Goal: Information Seeking & Learning: Understand process/instructions

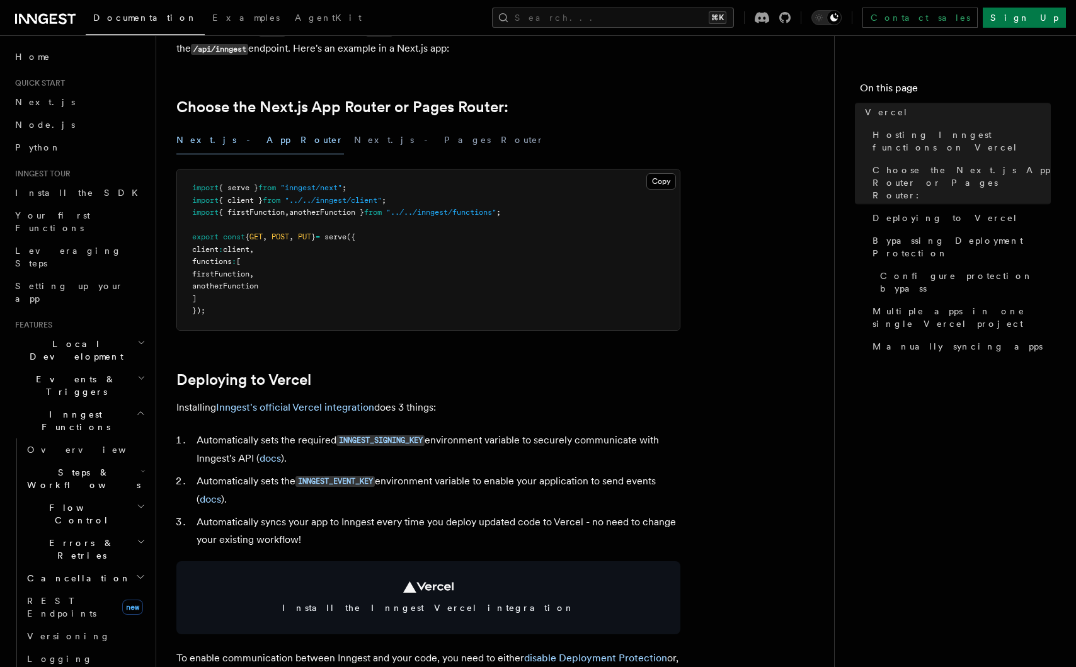
scroll to position [321, 0]
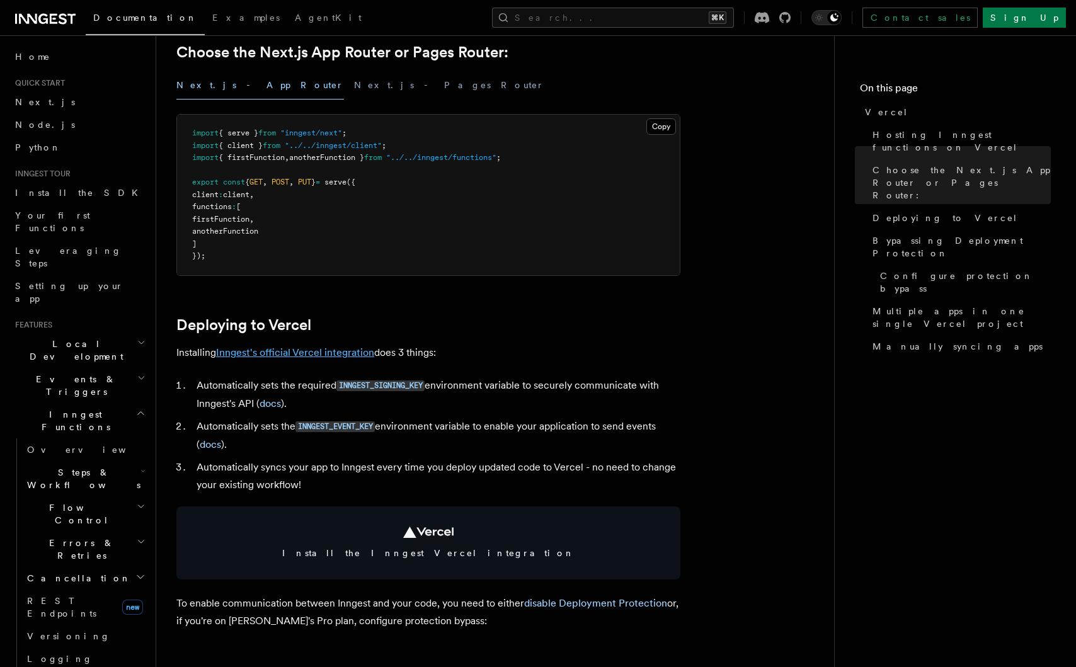
click at [331, 355] on link "Inngest's official Vercel integration" at bounding box center [295, 353] width 158 height 12
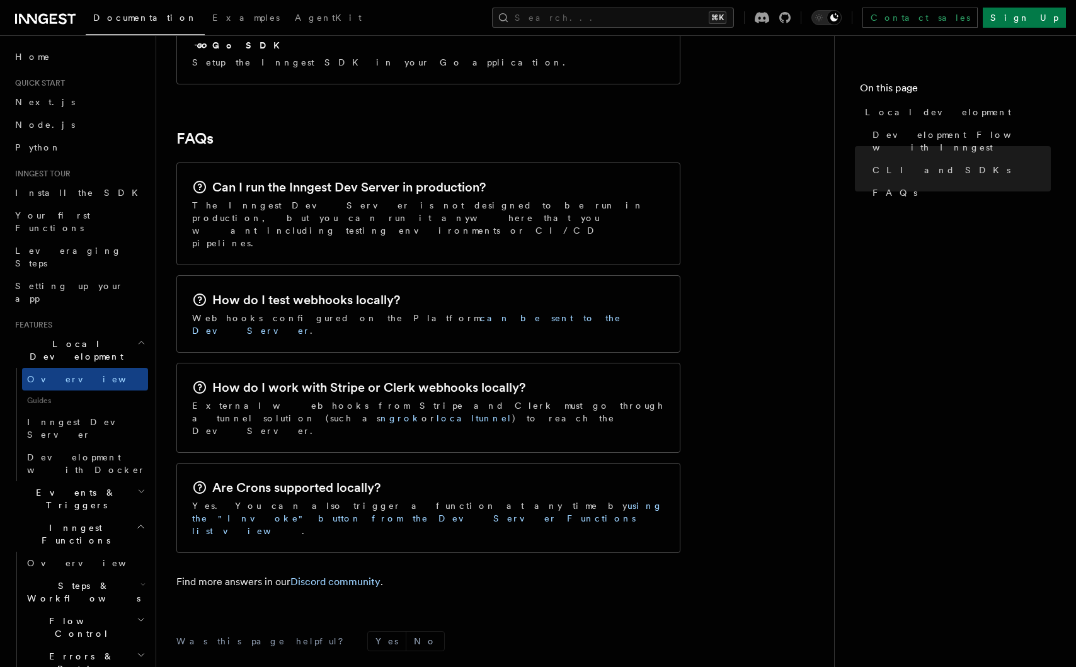
scroll to position [1918, 0]
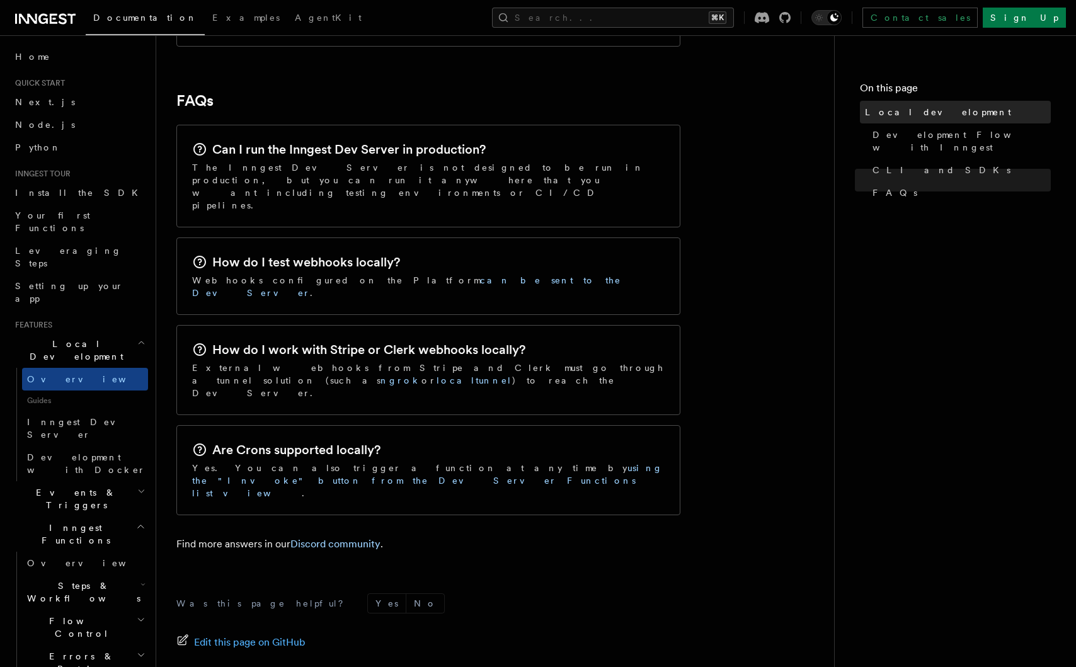
click at [872, 107] on span "Local development" at bounding box center [938, 112] width 146 height 13
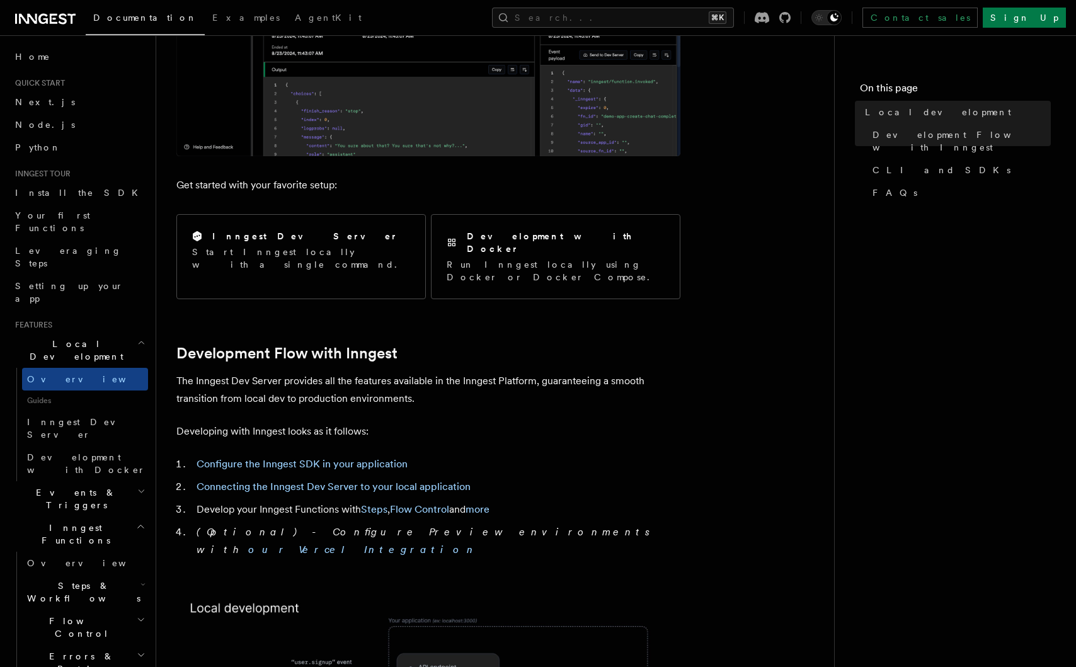
scroll to position [374, 0]
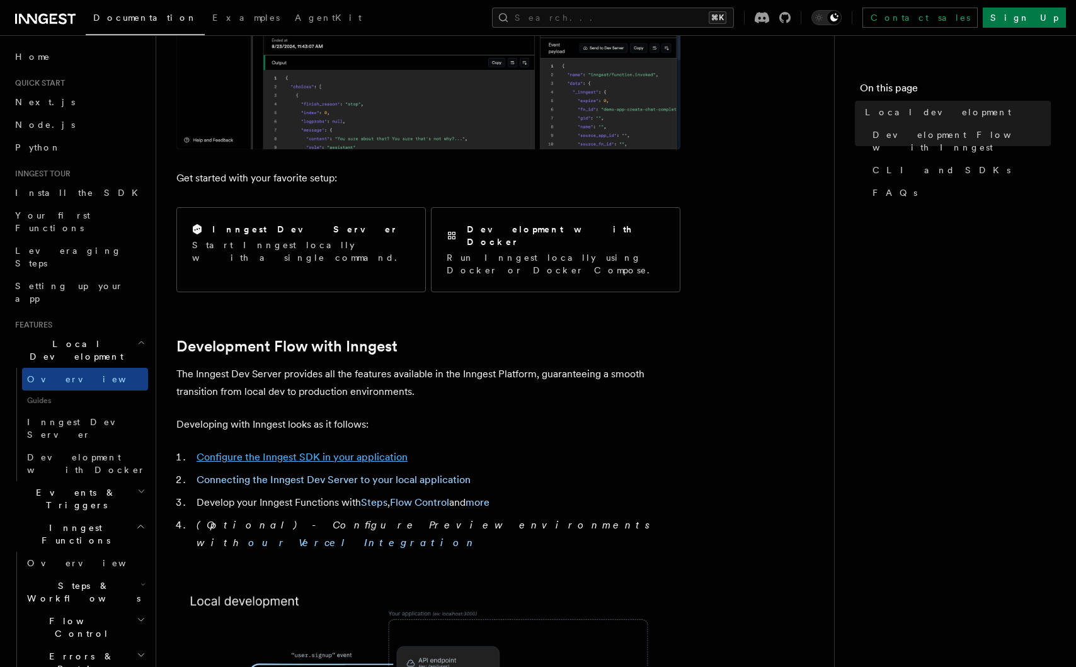
click at [339, 451] on link "Configure the Inngest SDK in your application" at bounding box center [302, 457] width 211 height 12
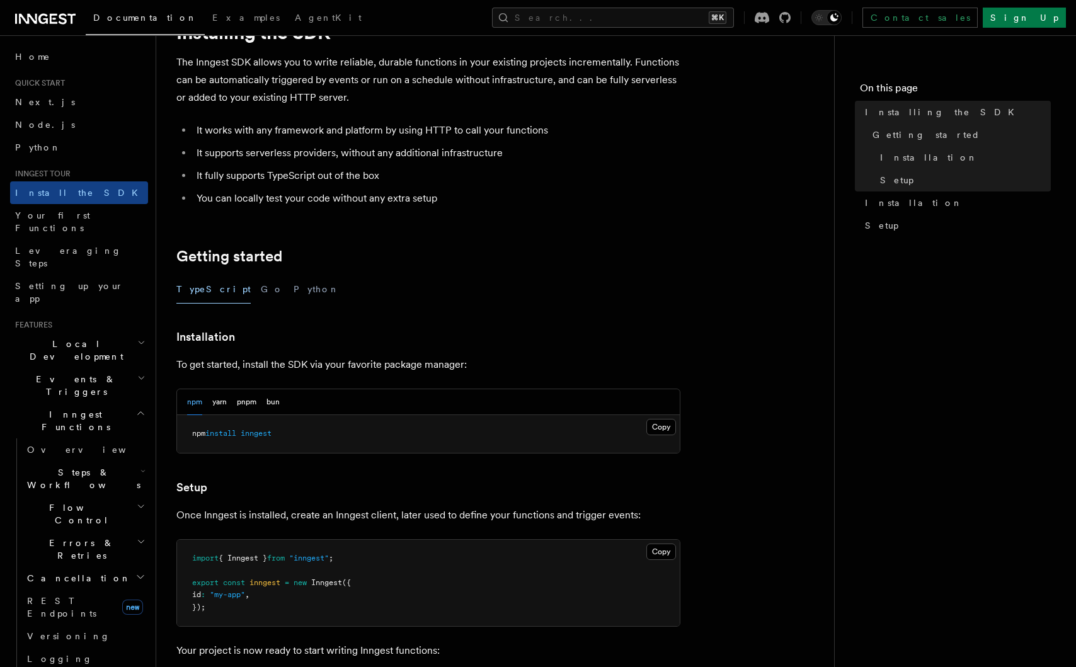
scroll to position [64, 0]
click at [251, 402] on button "pnpm" at bounding box center [247, 401] width 20 height 26
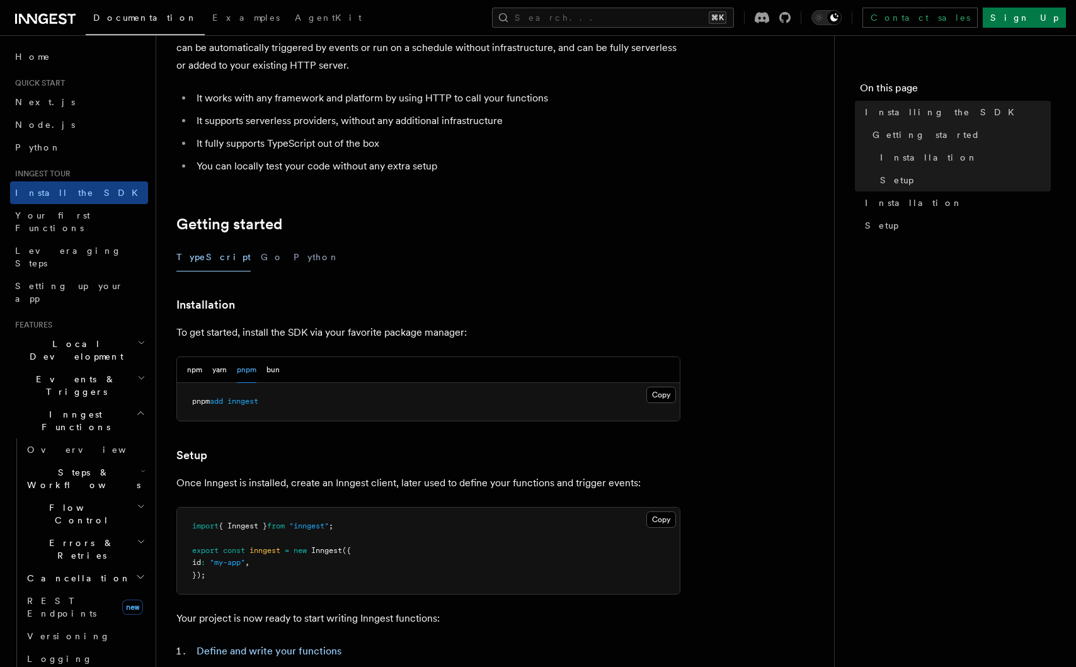
scroll to position [106, 0]
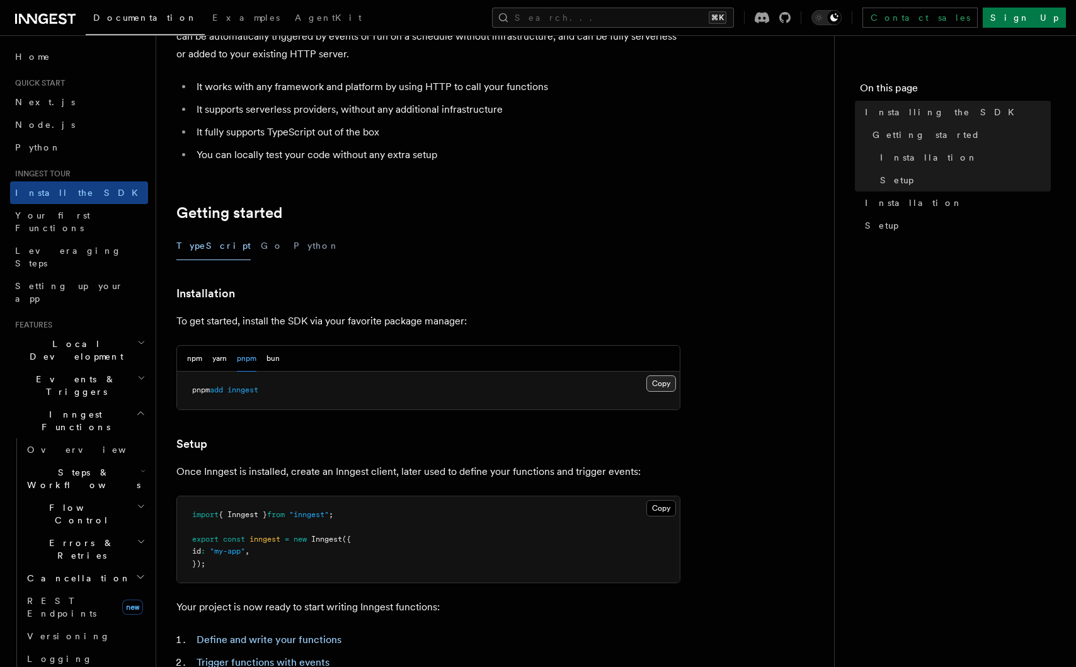
click at [653, 383] on button "Copy Copied" at bounding box center [662, 384] width 30 height 16
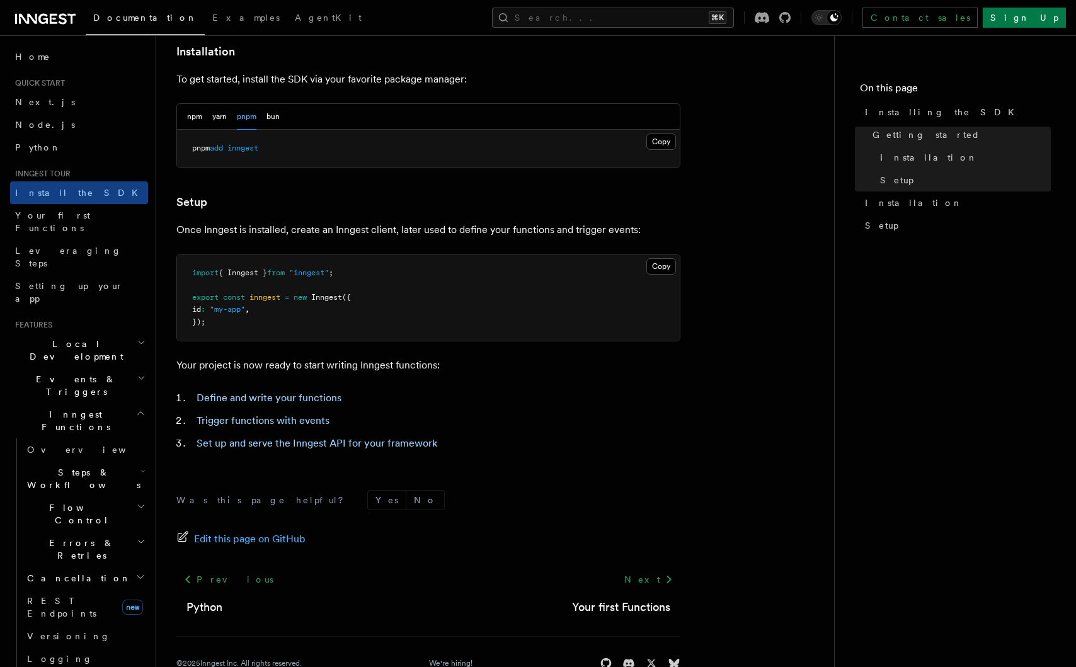
scroll to position [349, 0]
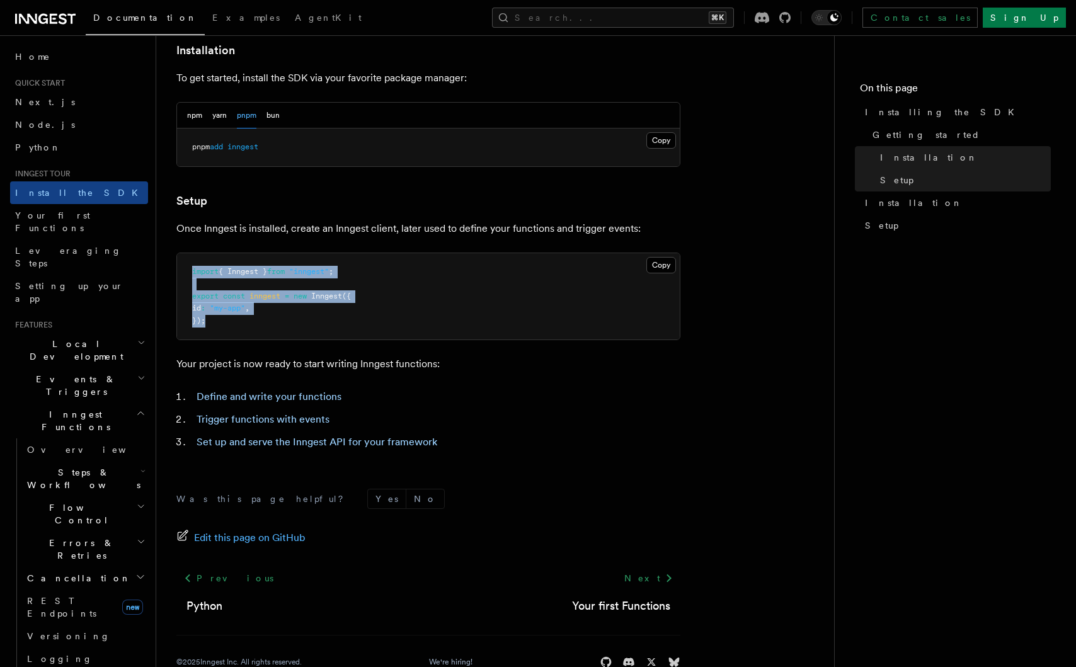
drag, startPoint x: 259, startPoint y: 326, endPoint x: 192, endPoint y: 274, distance: 85.2
click at [192, 274] on pre "import { Inngest } from "inngest" ; export const inngest = new Inngest ({ id : …" at bounding box center [428, 296] width 503 height 87
copy code "import { Inngest } from "inngest" ; export const inngest = new Inngest ({ id : …"
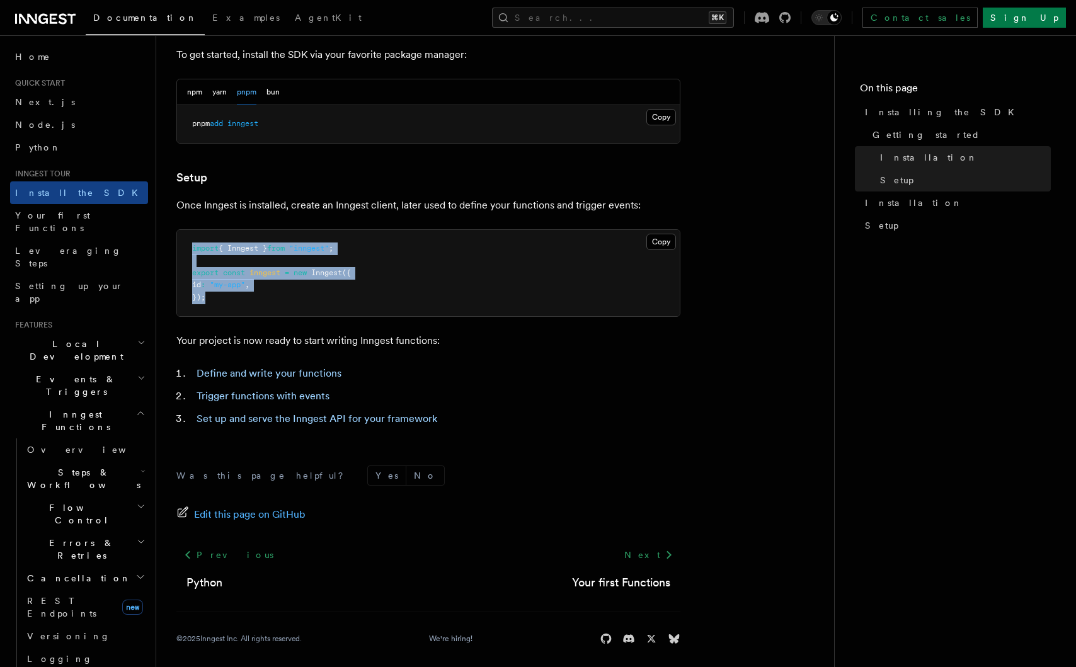
scroll to position [381, 0]
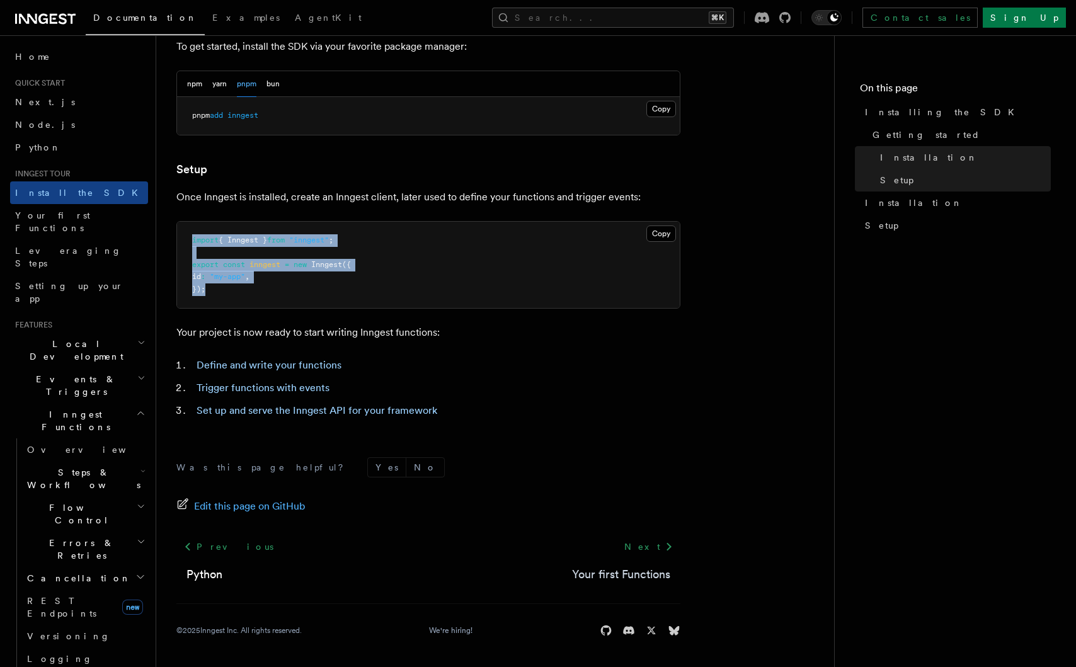
click at [632, 572] on link "Your first Functions" at bounding box center [621, 575] width 98 height 18
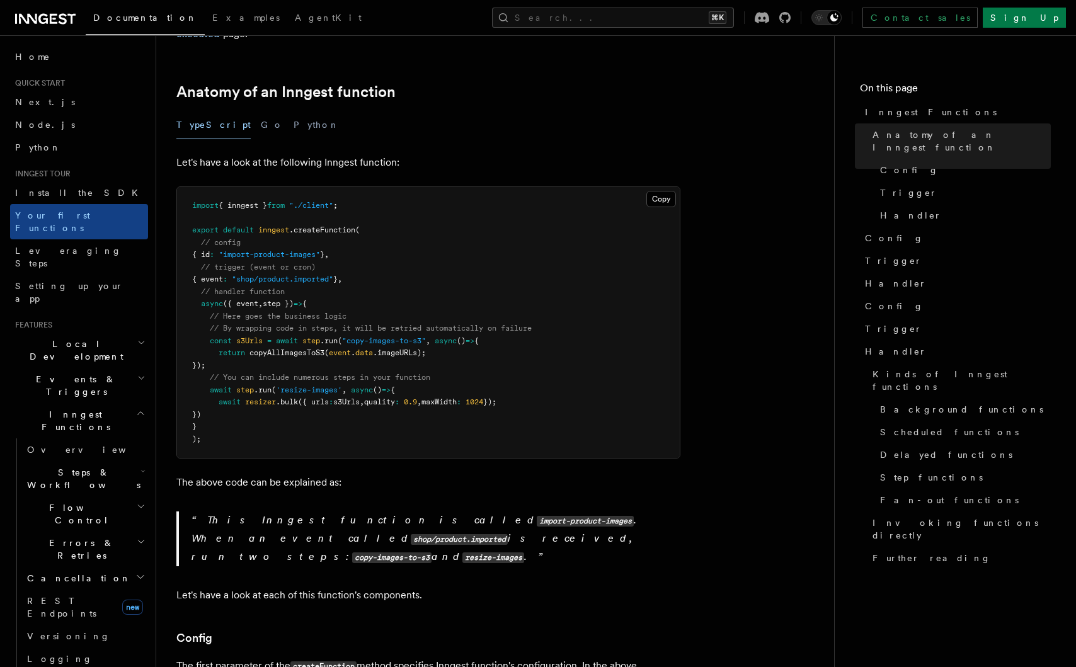
scroll to position [192, 0]
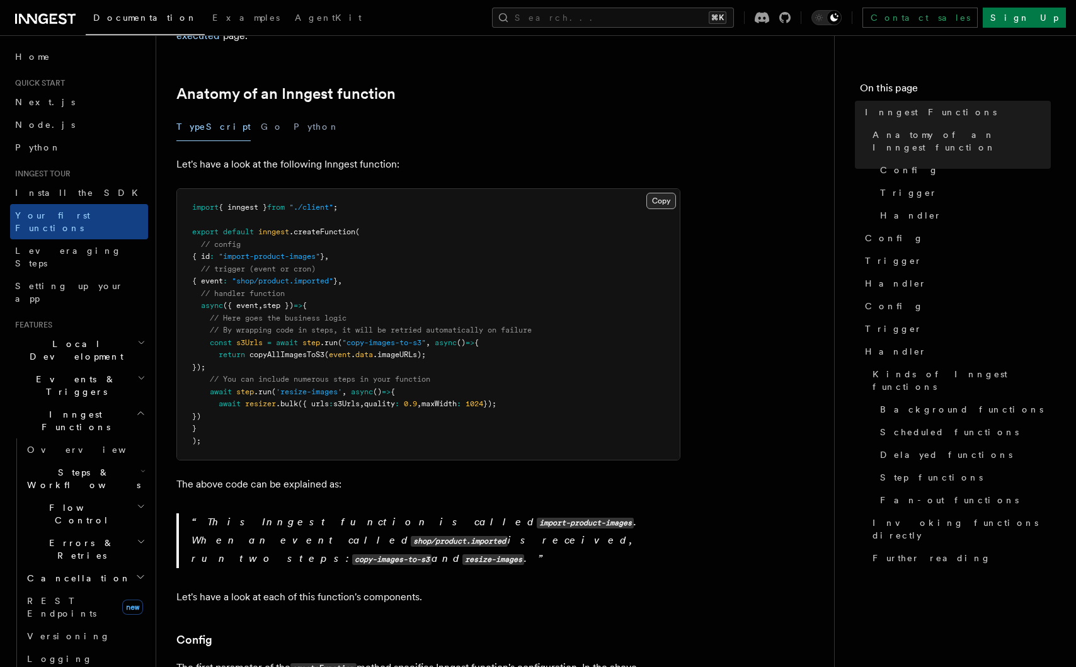
click at [664, 193] on button "Copy Copied" at bounding box center [662, 201] width 30 height 16
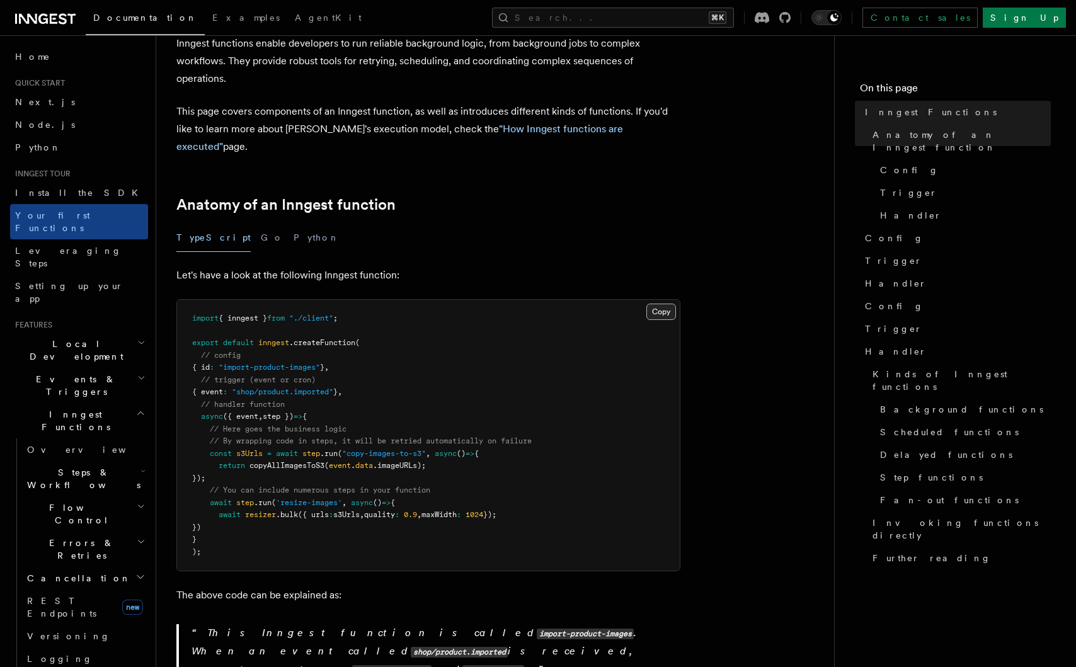
scroll to position [88, 0]
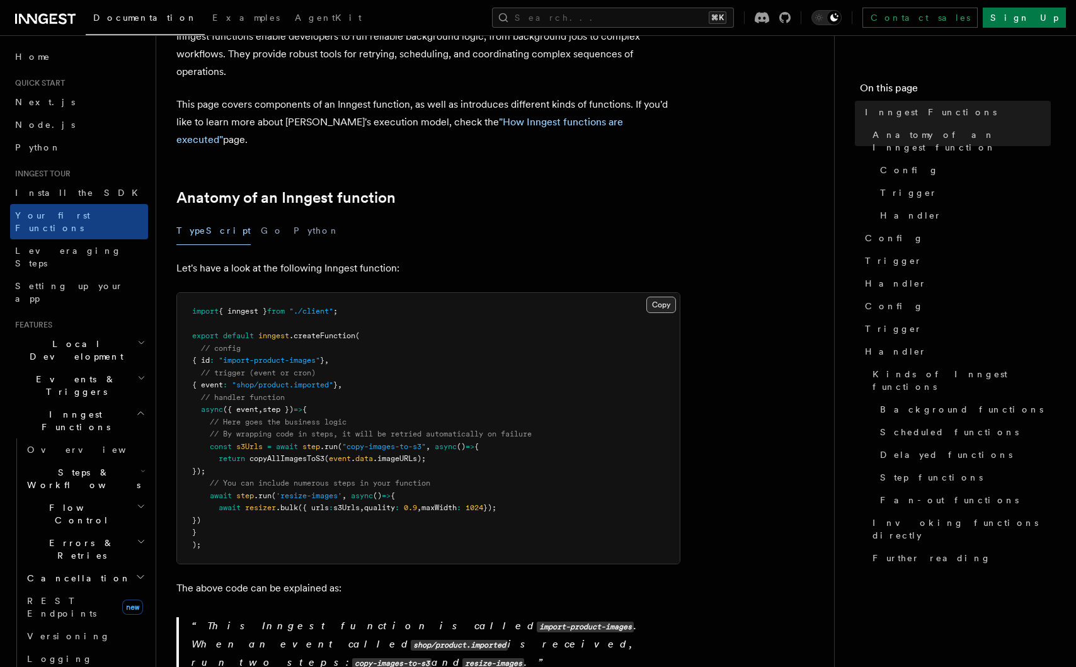
click at [671, 297] on button "Copy Copied" at bounding box center [662, 305] width 30 height 16
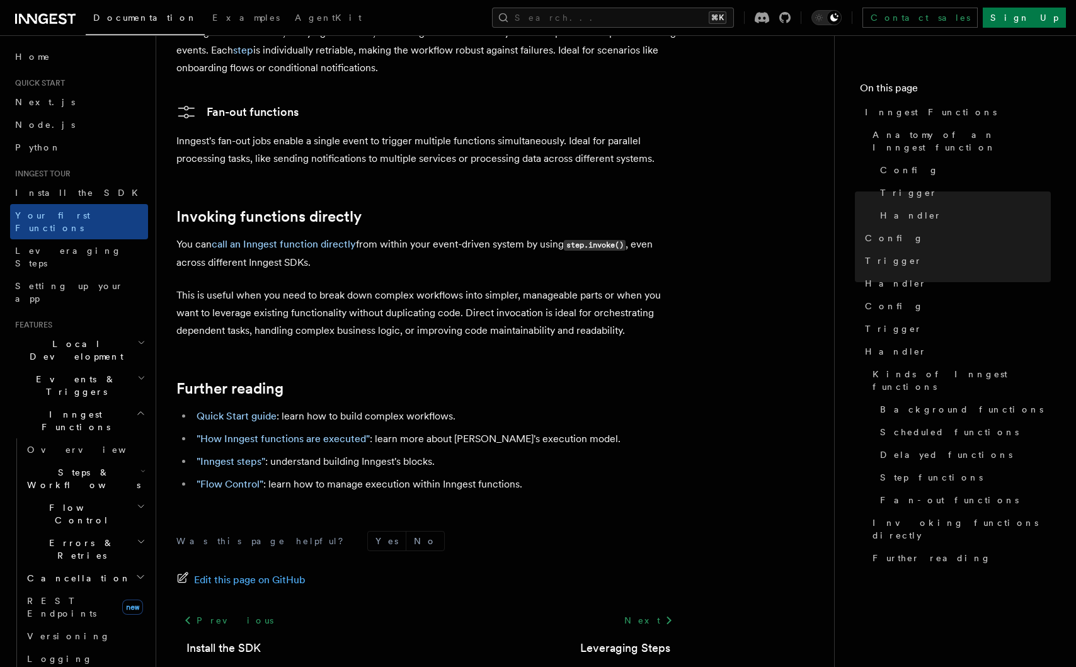
scroll to position [2425, 0]
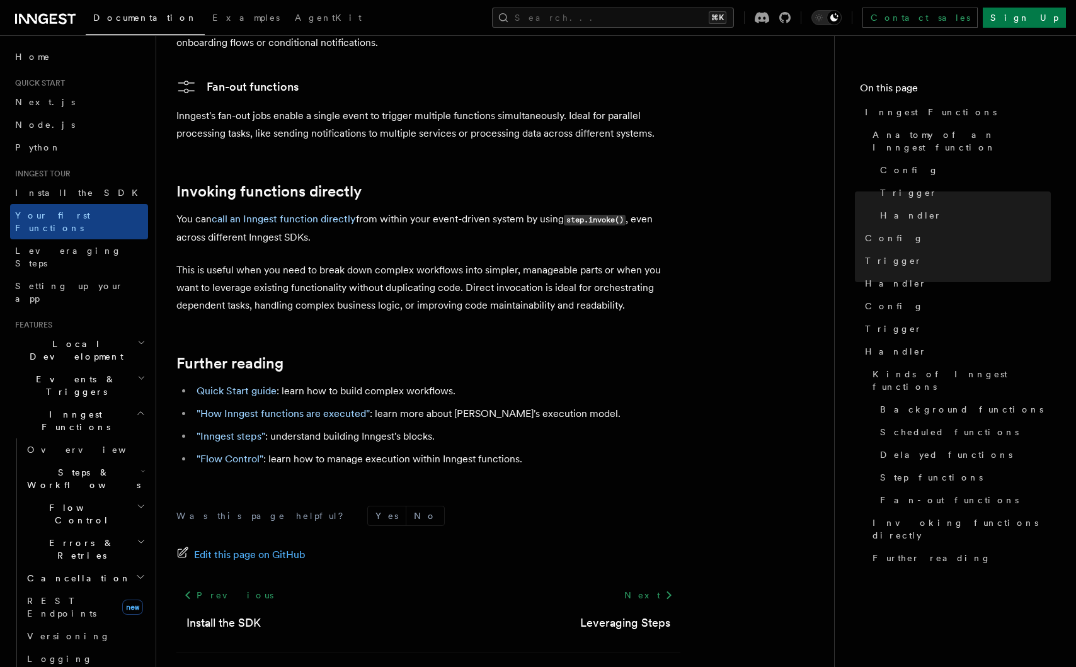
click at [635, 584] on div "Next Leveraging Steps" at bounding box center [625, 608] width 110 height 48
click at [650, 584] on link "Next" at bounding box center [649, 595] width 64 height 23
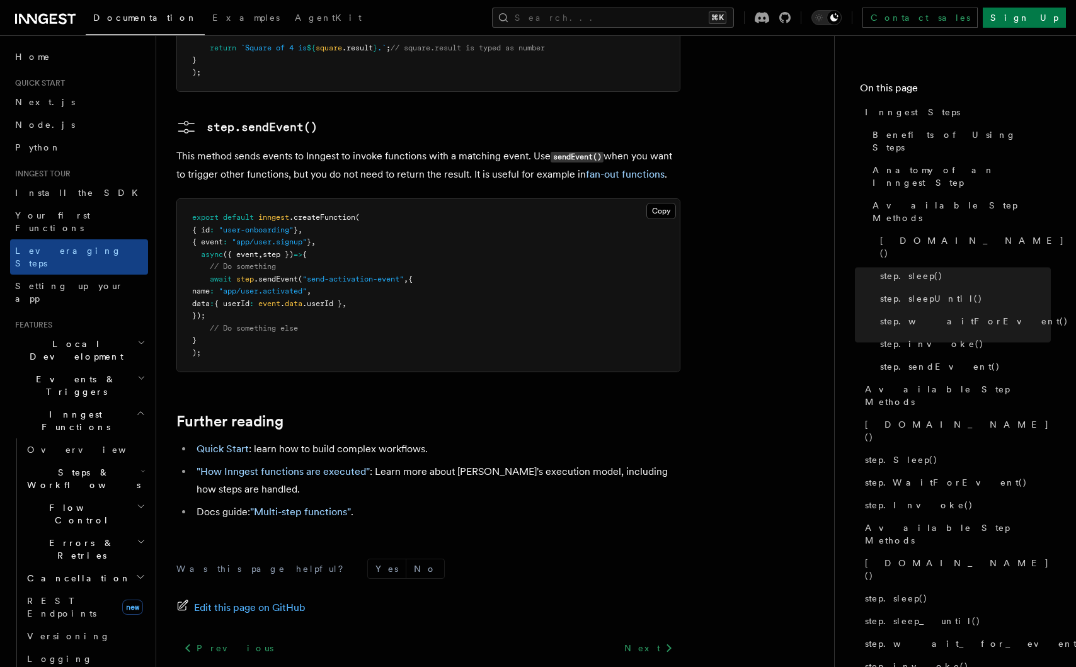
scroll to position [2660, 0]
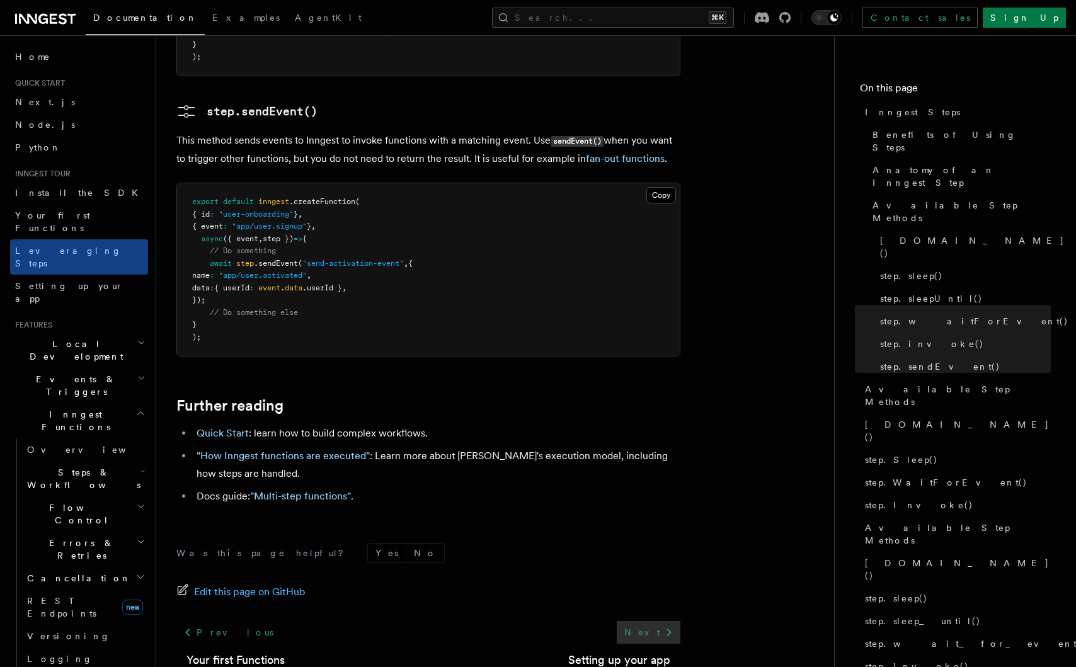
click at [652, 621] on link "Next" at bounding box center [649, 632] width 64 height 23
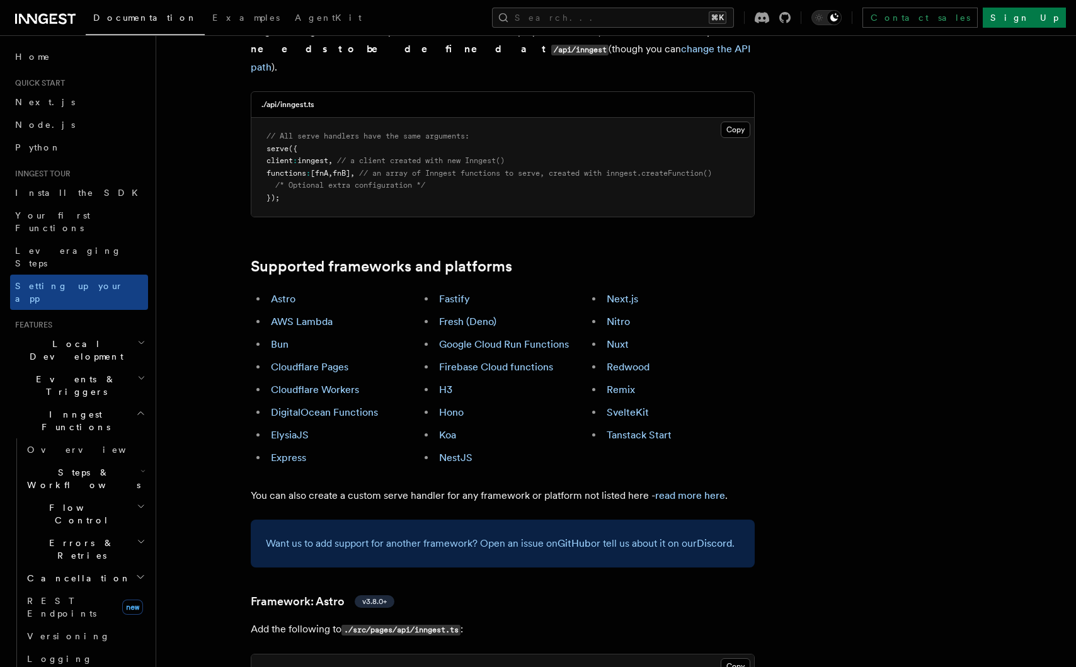
scroll to position [594, 0]
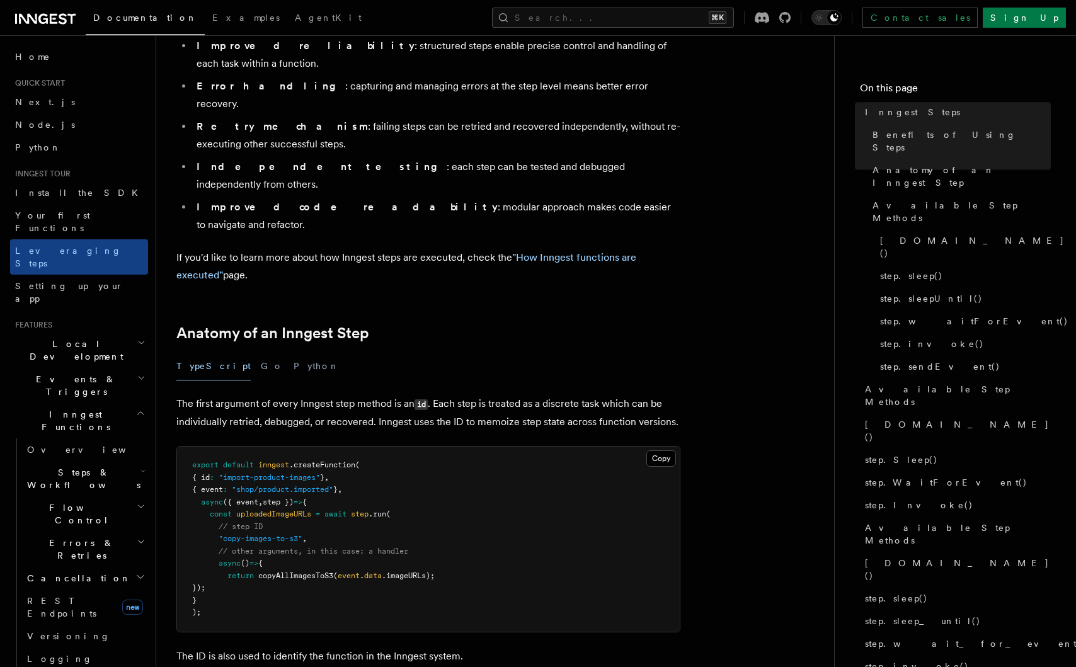
scroll to position [500, 0]
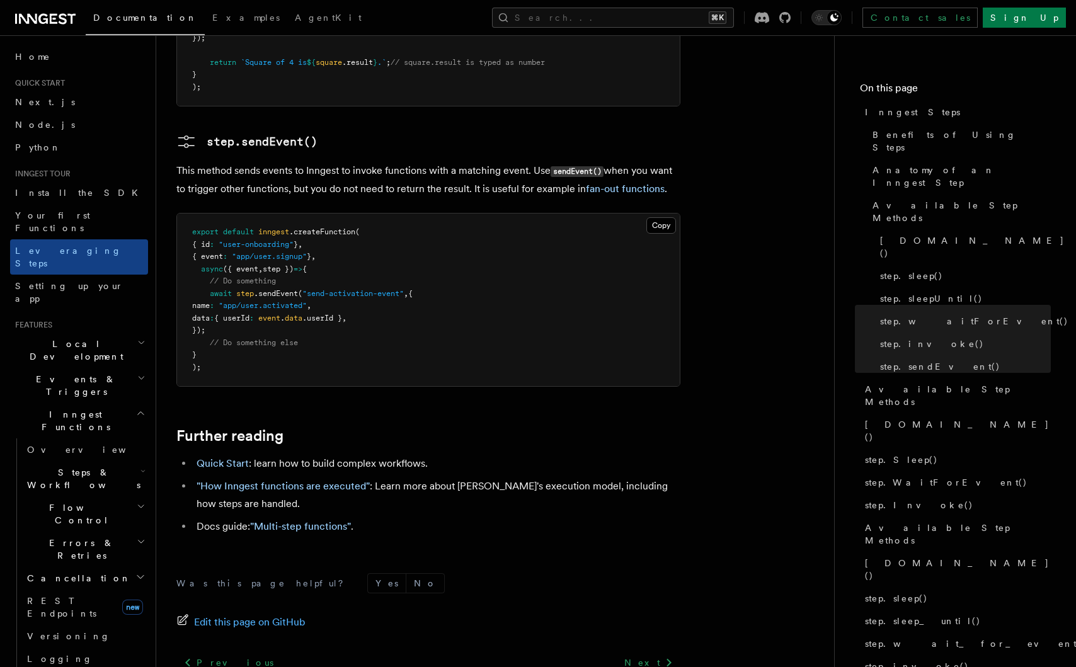
scroll to position [2660, 0]
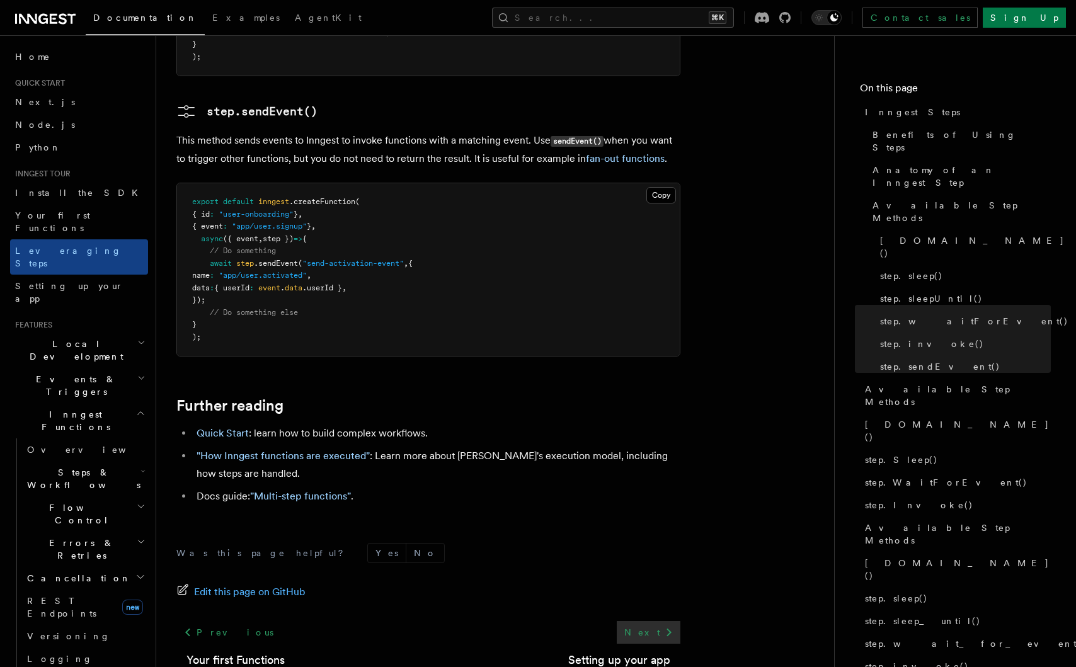
click at [649, 621] on link "Next" at bounding box center [649, 632] width 64 height 23
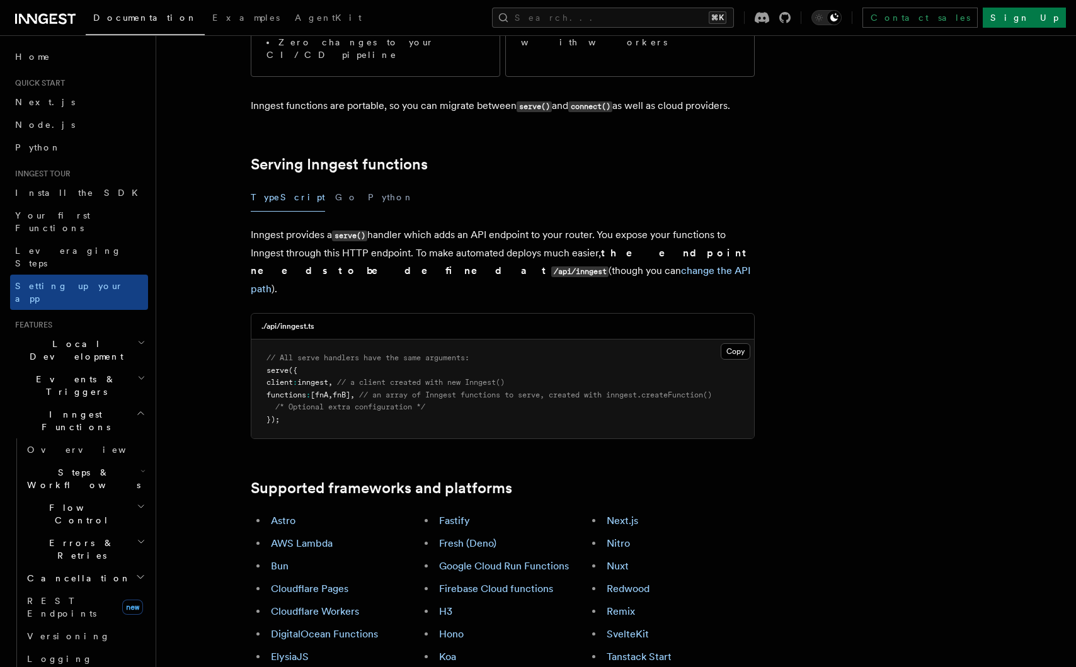
scroll to position [611, 0]
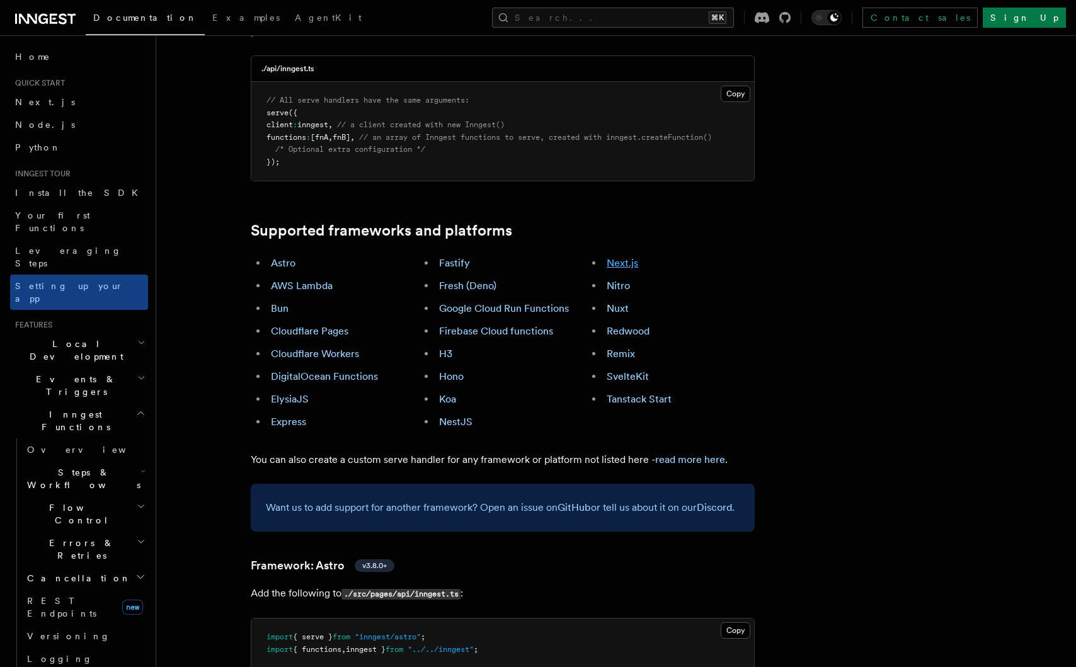
click at [621, 257] on link "Next.js" at bounding box center [623, 263] width 32 height 12
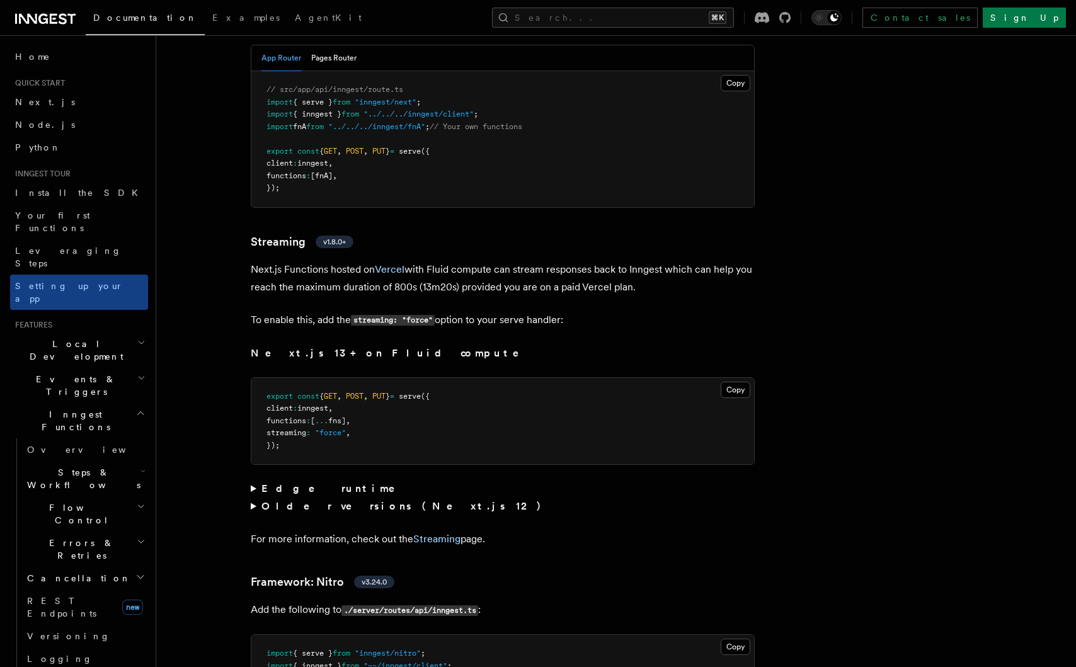
scroll to position [8356, 0]
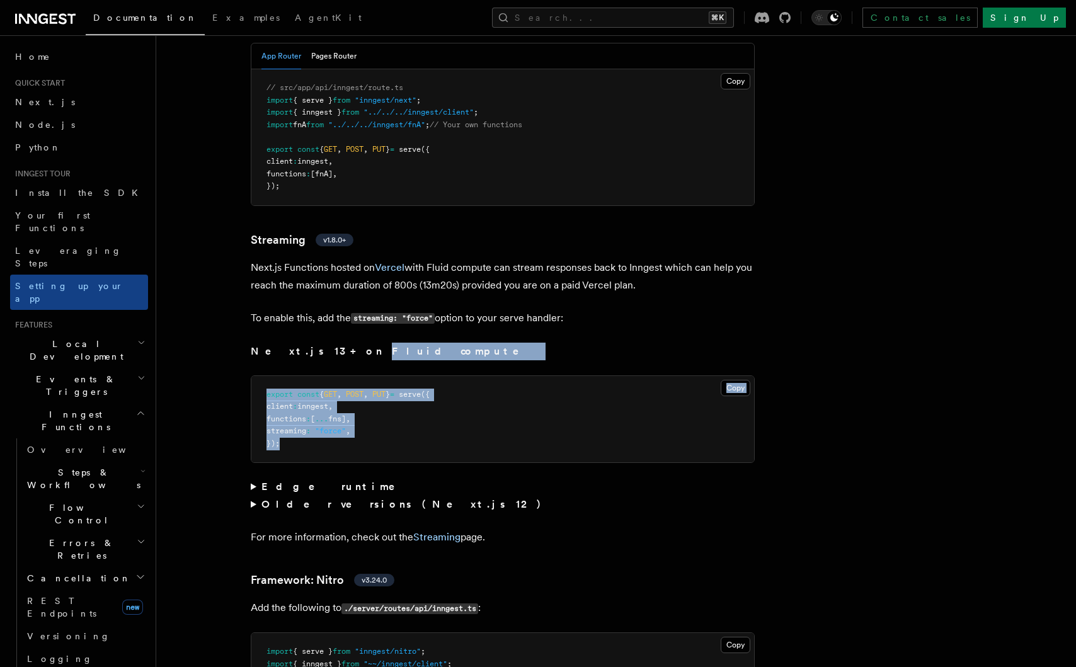
drag, startPoint x: 342, startPoint y: 396, endPoint x: 315, endPoint y: 291, distance: 108.5
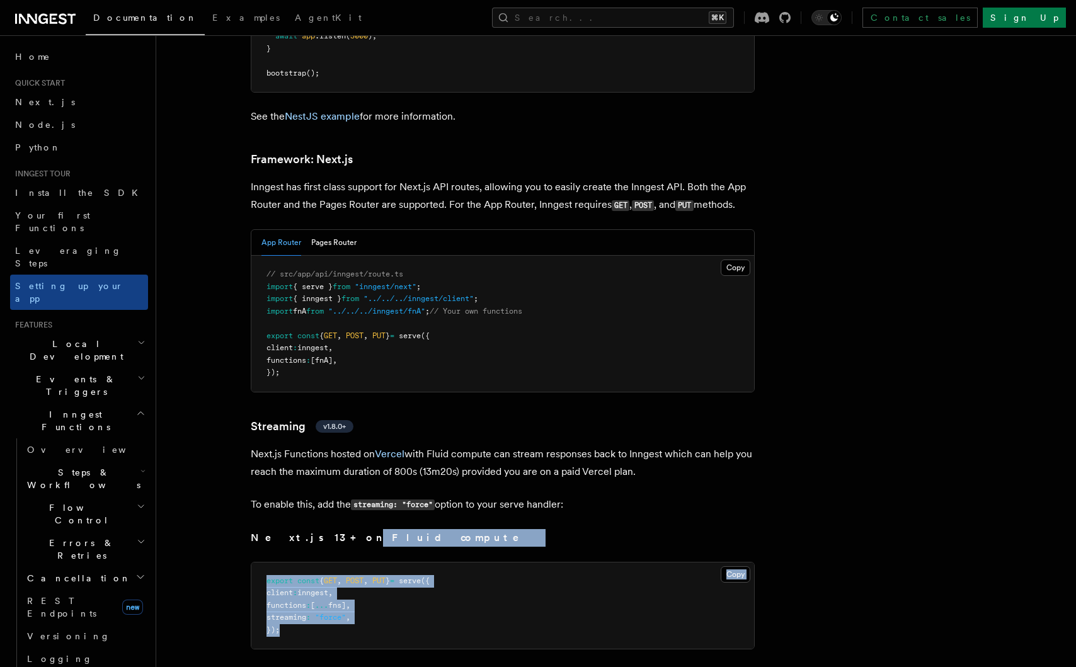
scroll to position [8136, 0]
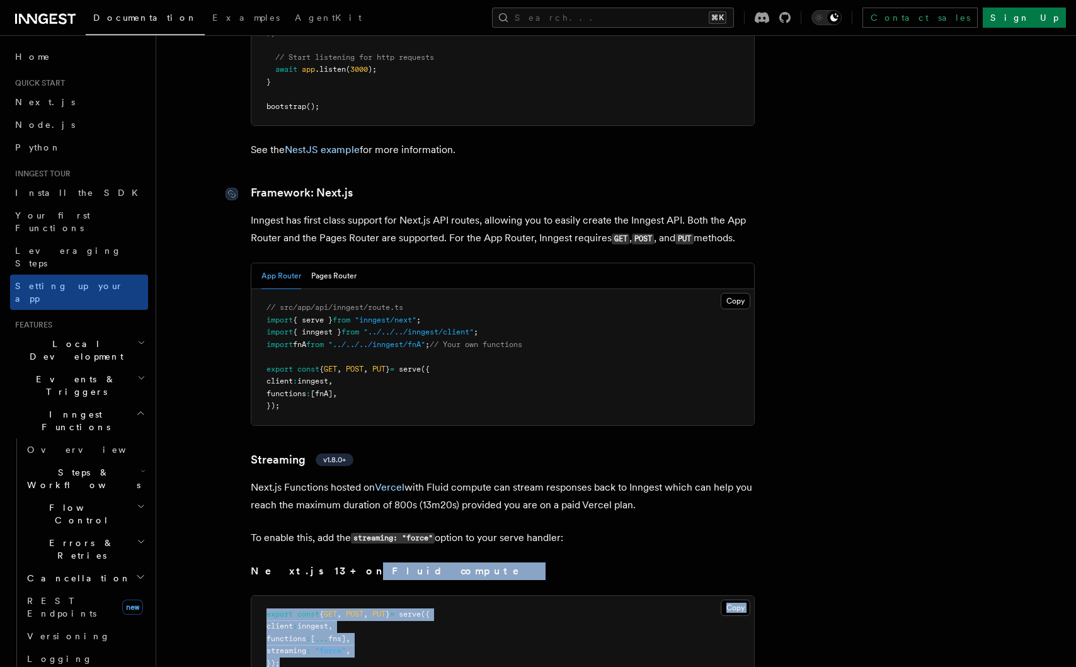
click at [245, 188] on div at bounding box center [238, 194] width 25 height 13
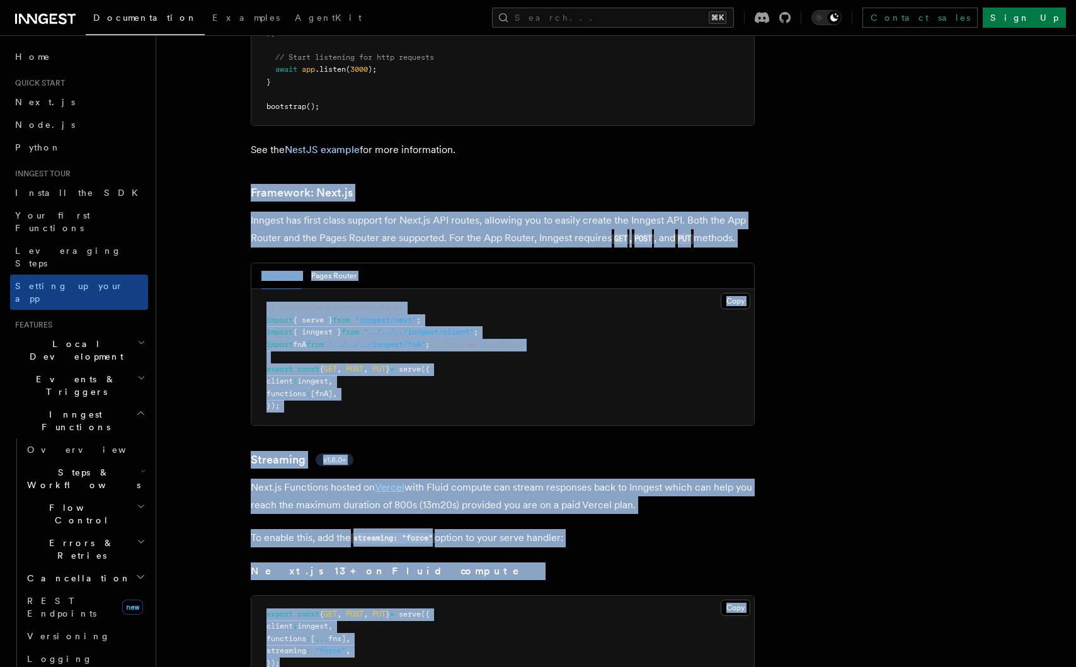
drag, startPoint x: 250, startPoint y: 121, endPoint x: 392, endPoint y: 602, distance: 501.5
copy article "Framework: Next.js Inngest has first class support for Next.js API routes, allo…"
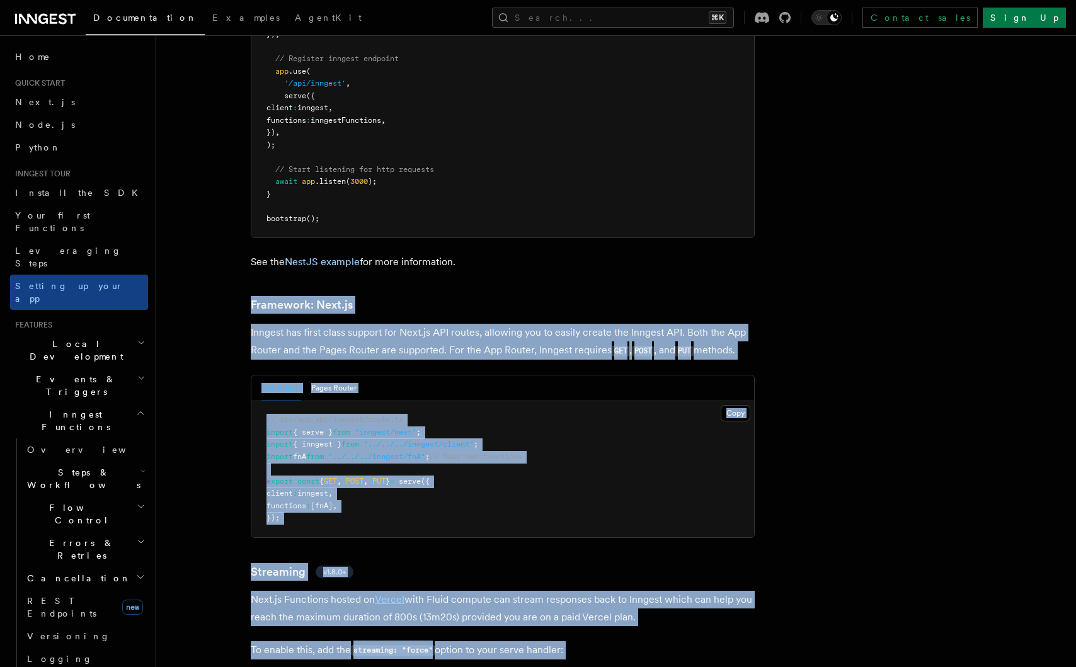
scroll to position [8009, 0]
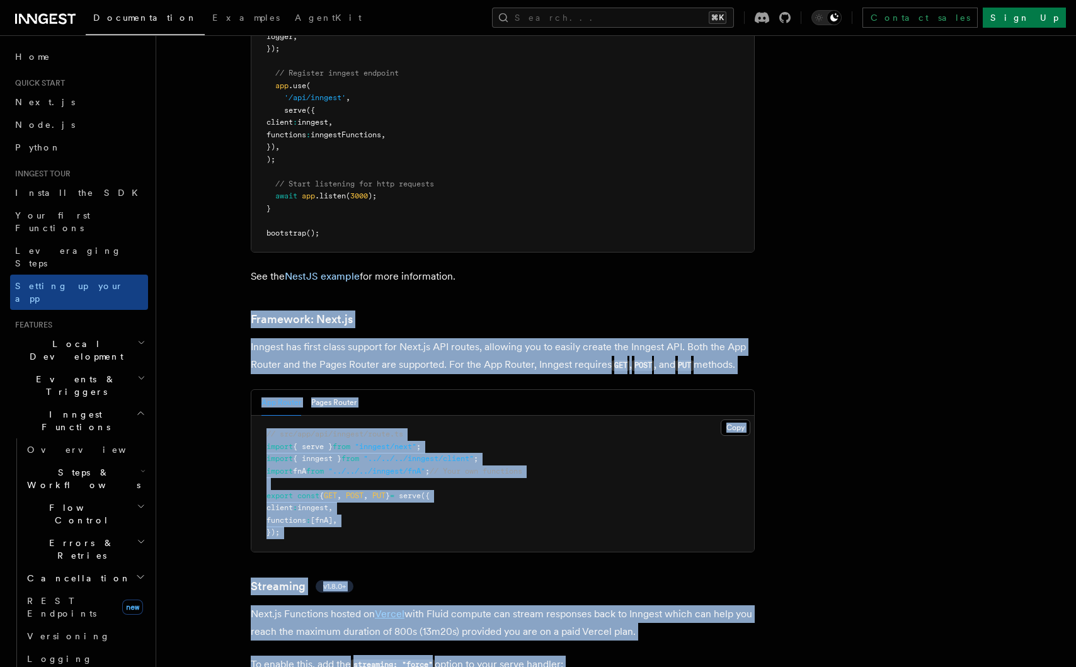
copy article "Framework: Next.js Inngest has first class support for Next.js API routes, allo…"
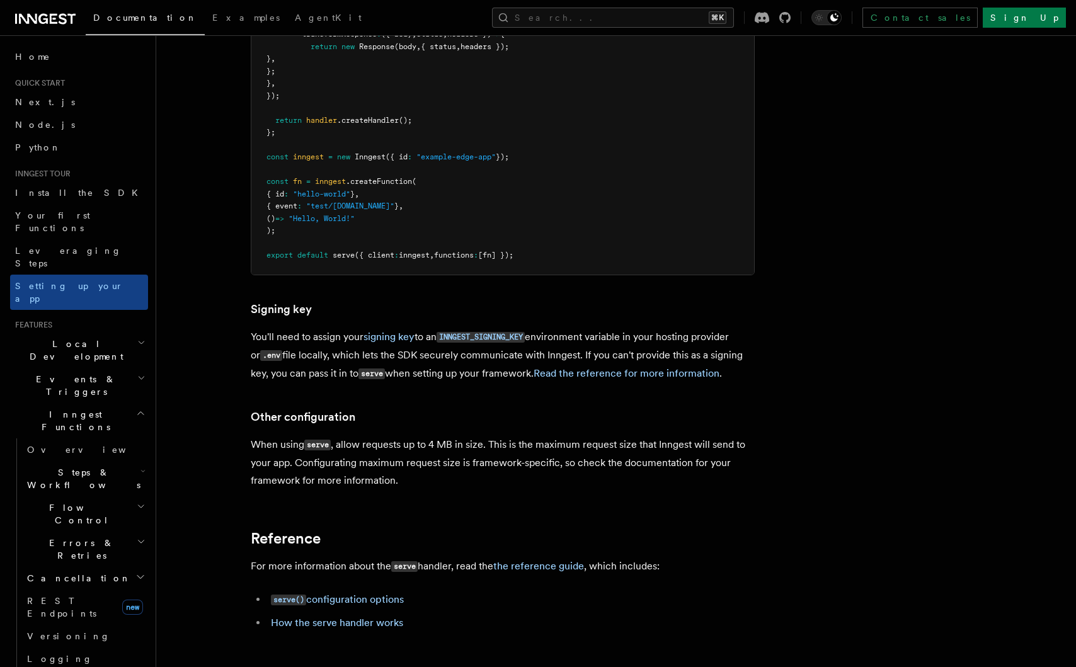
scroll to position [11430, 0]
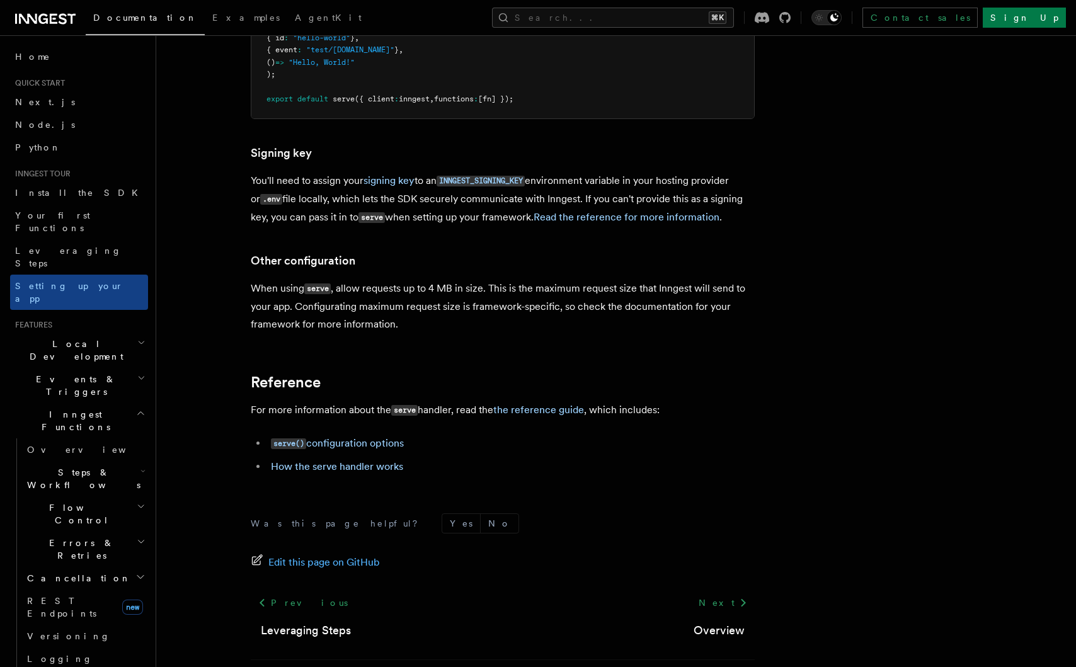
click at [742, 540] on footer "Was this page helpful? Yes No Edit this page on GitHub Previous Leveraging Step…" at bounding box center [503, 604] width 504 height 180
click at [731, 592] on div "Next Overview" at bounding box center [719, 616] width 71 height 48
click at [731, 592] on link "Next" at bounding box center [723, 603] width 64 height 23
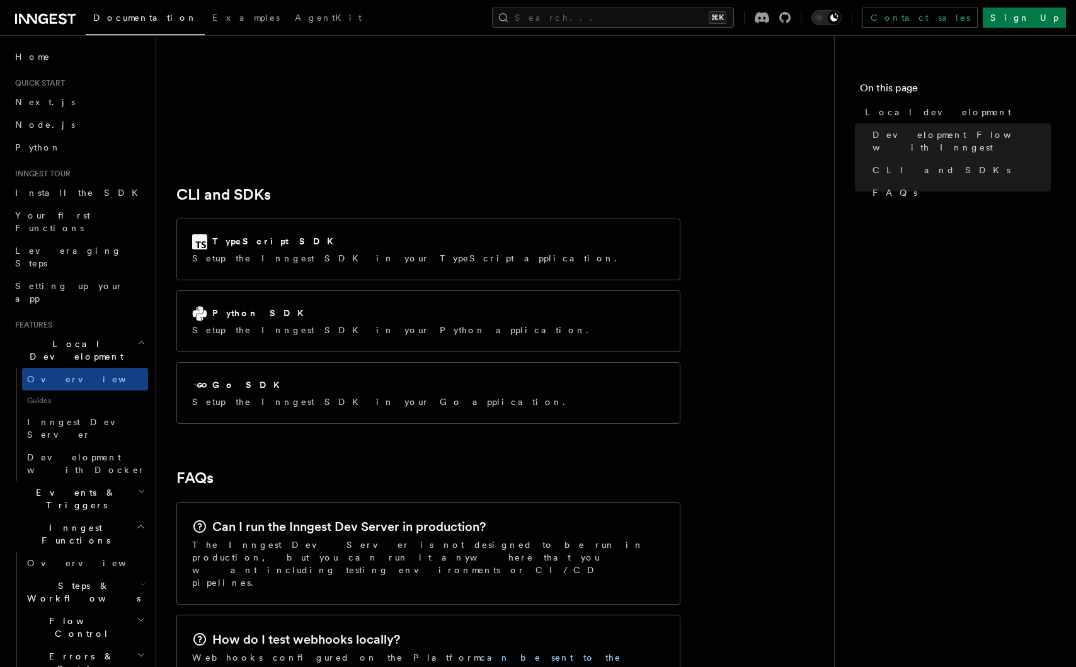
scroll to position [1650, 0]
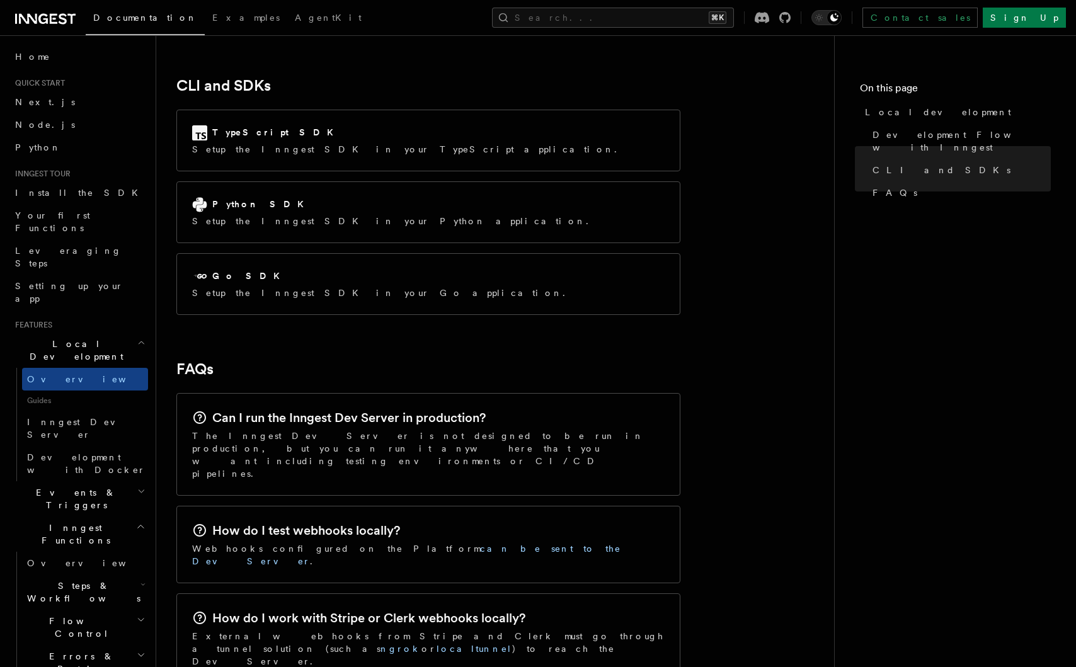
click at [76, 338] on span "Local Development" at bounding box center [73, 350] width 127 height 25
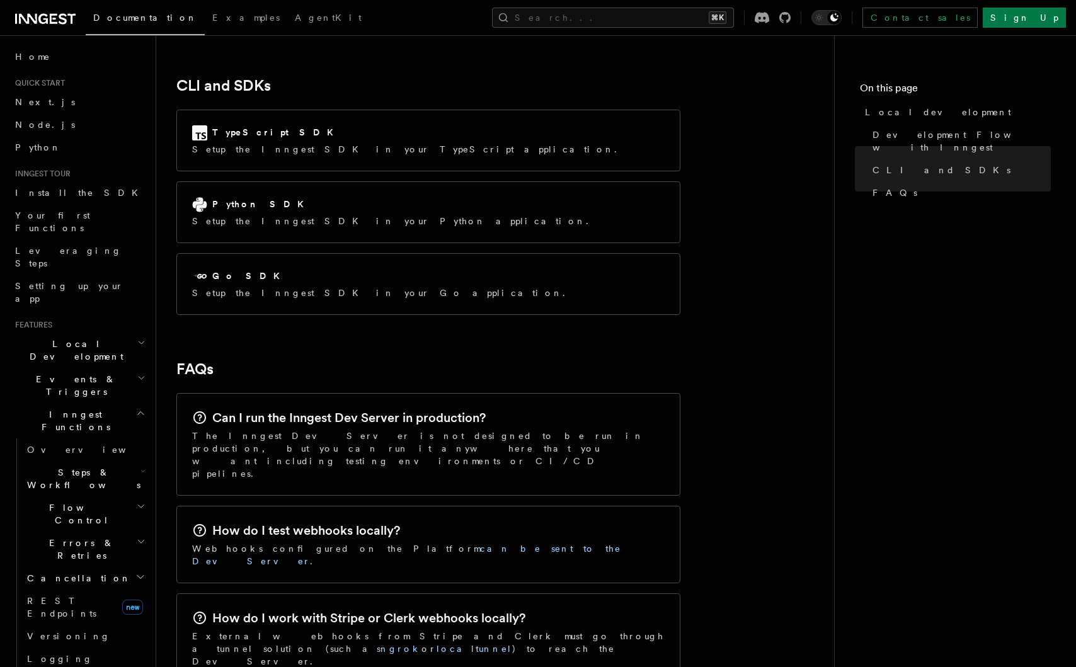
click at [76, 338] on span "Local Development" at bounding box center [73, 350] width 127 height 25
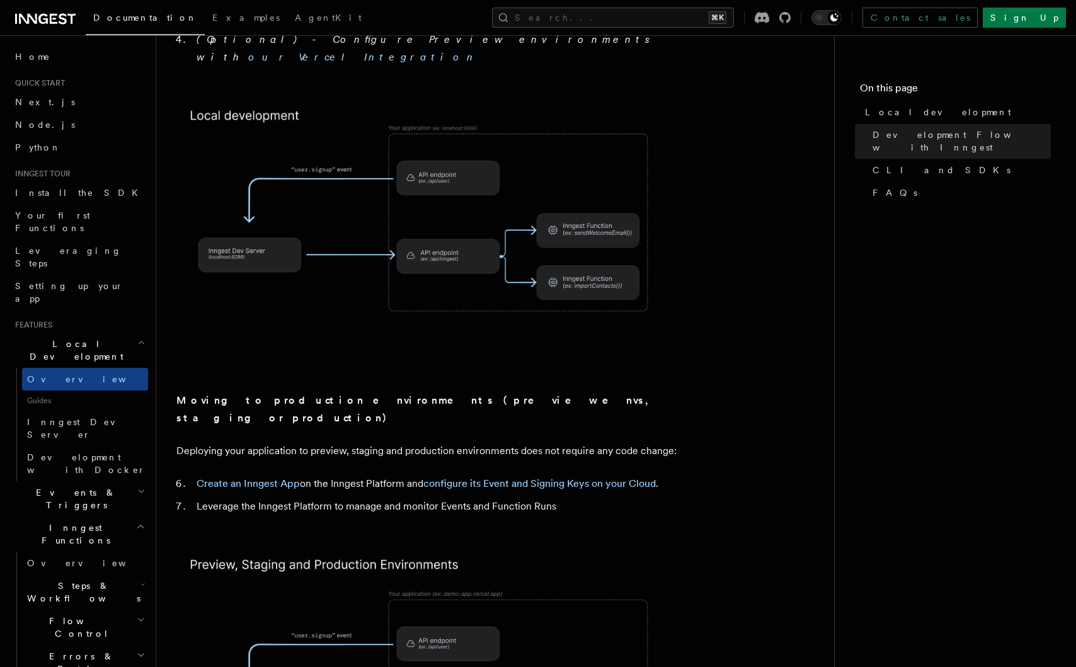
scroll to position [703, 0]
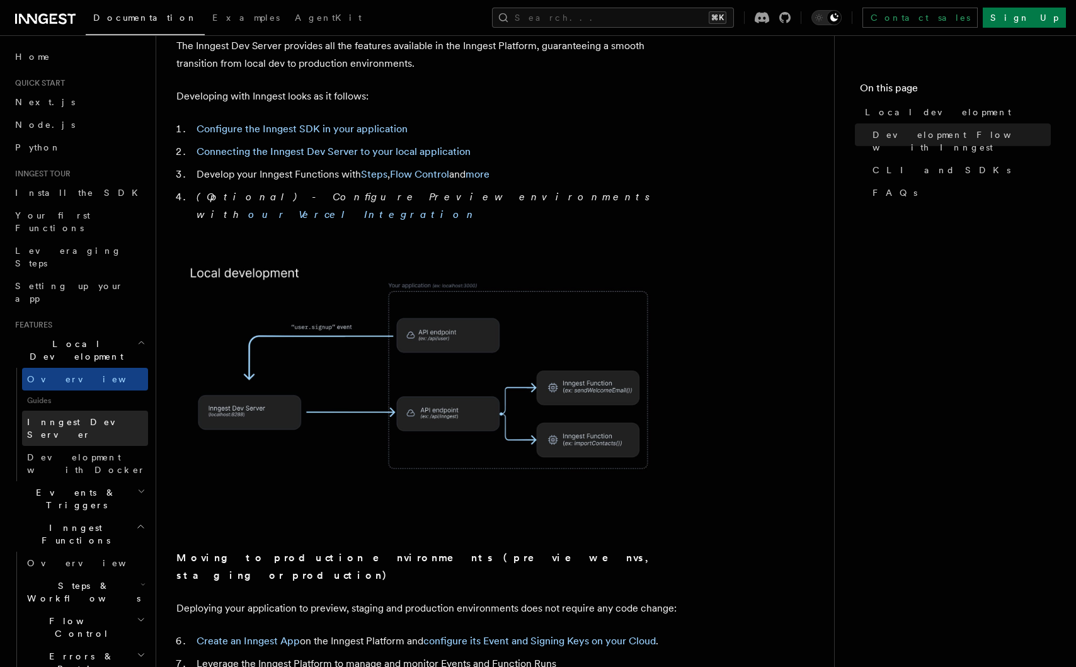
click at [52, 411] on link "Inngest Dev Server" at bounding box center [85, 428] width 126 height 35
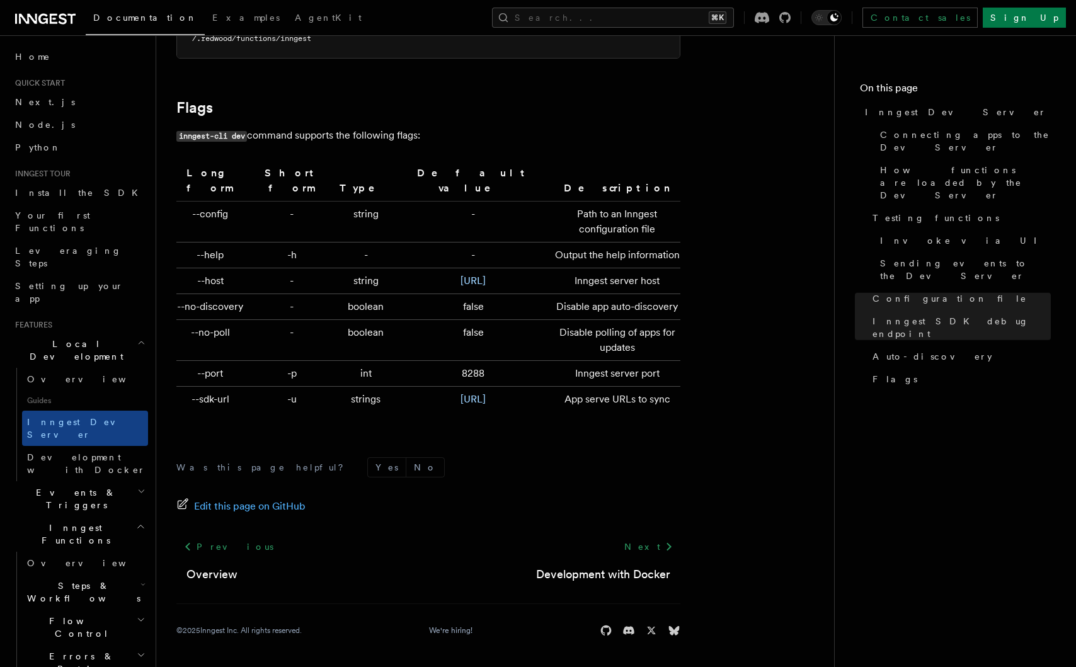
scroll to position [4114, 0]
